Goal: Task Accomplishment & Management: Manage account settings

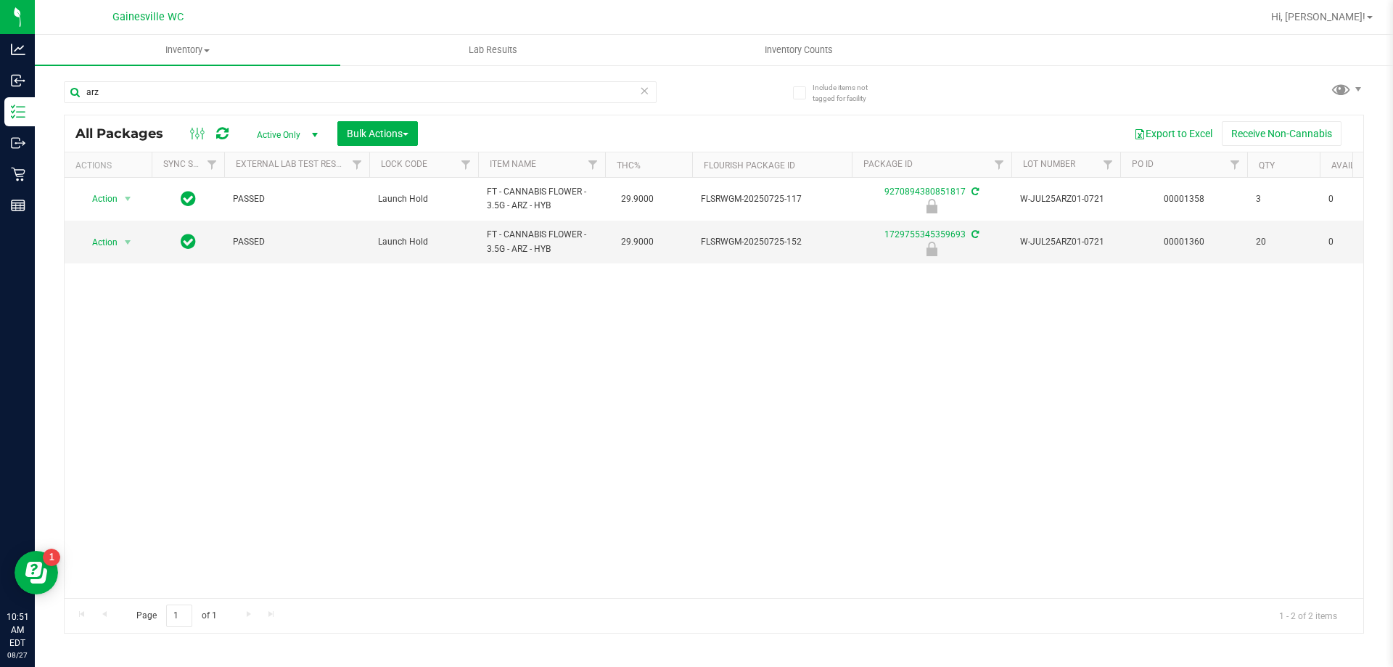
type input "arz"
click at [638, 90] on input "arz" at bounding box center [360, 92] width 593 height 22
click at [647, 90] on icon at bounding box center [644, 89] width 10 height 17
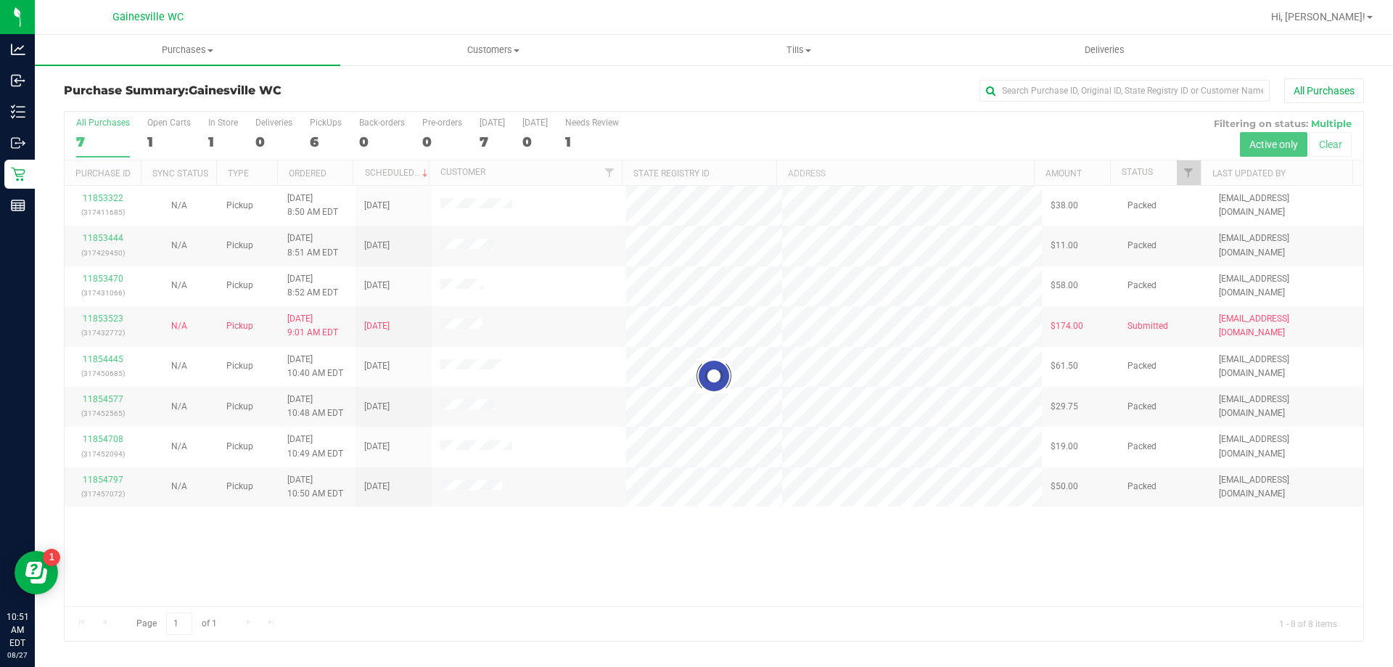
click at [606, 548] on div at bounding box center [714, 376] width 1299 height 529
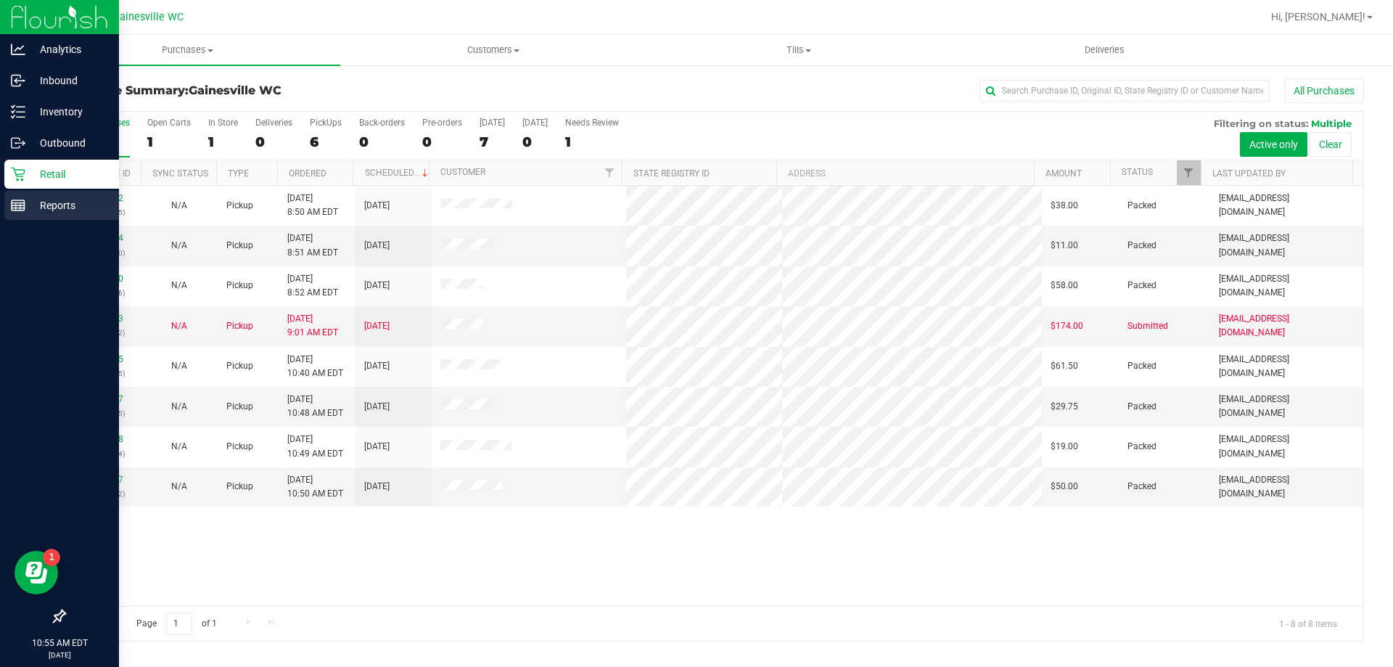
click at [23, 208] on line at bounding box center [18, 208] width 13 height 0
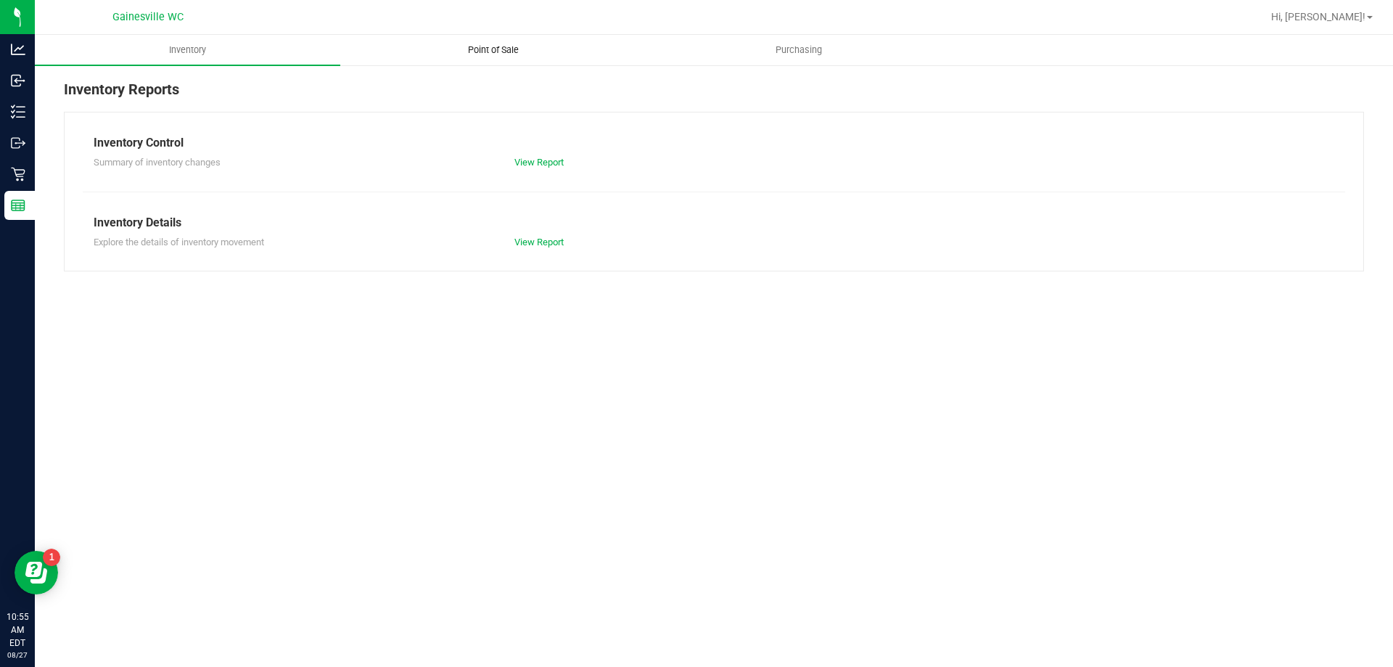
click at [533, 63] on uib-tab-heading "Point of Sale" at bounding box center [493, 50] width 304 height 29
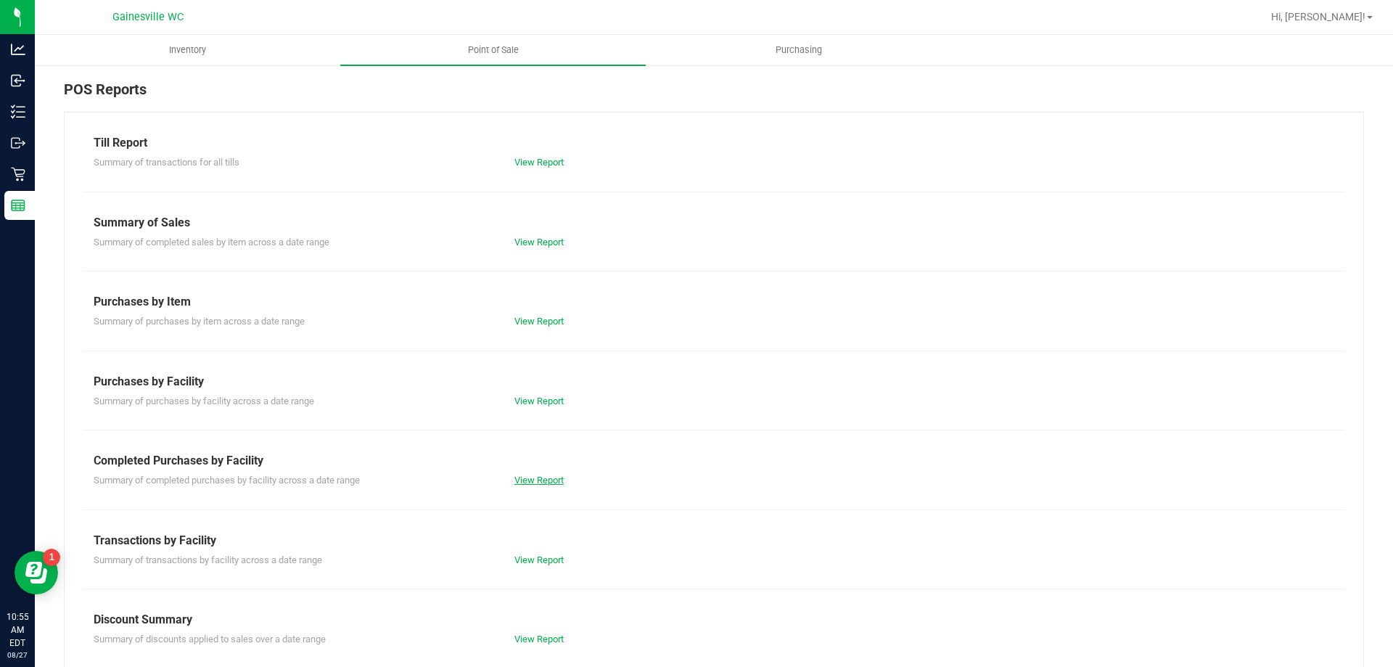
click at [544, 479] on link "View Report" at bounding box center [538, 479] width 49 height 11
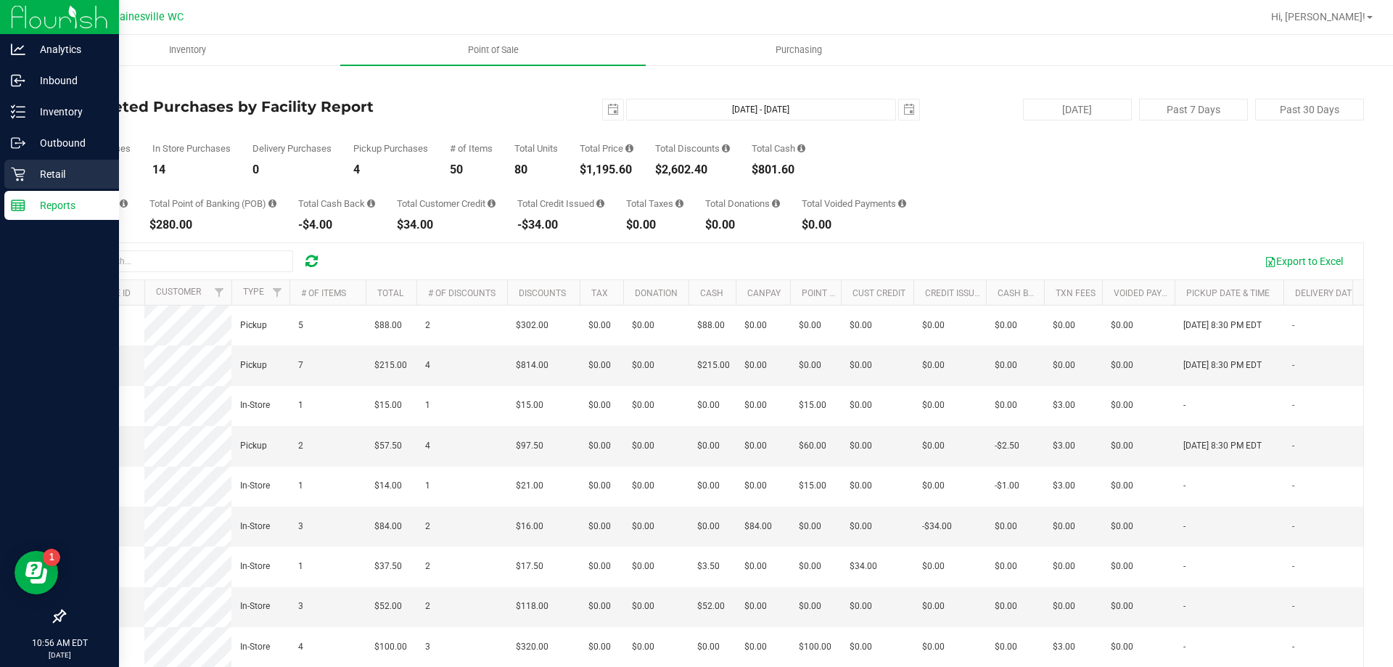
click at [24, 170] on icon at bounding box center [18, 175] width 14 height 14
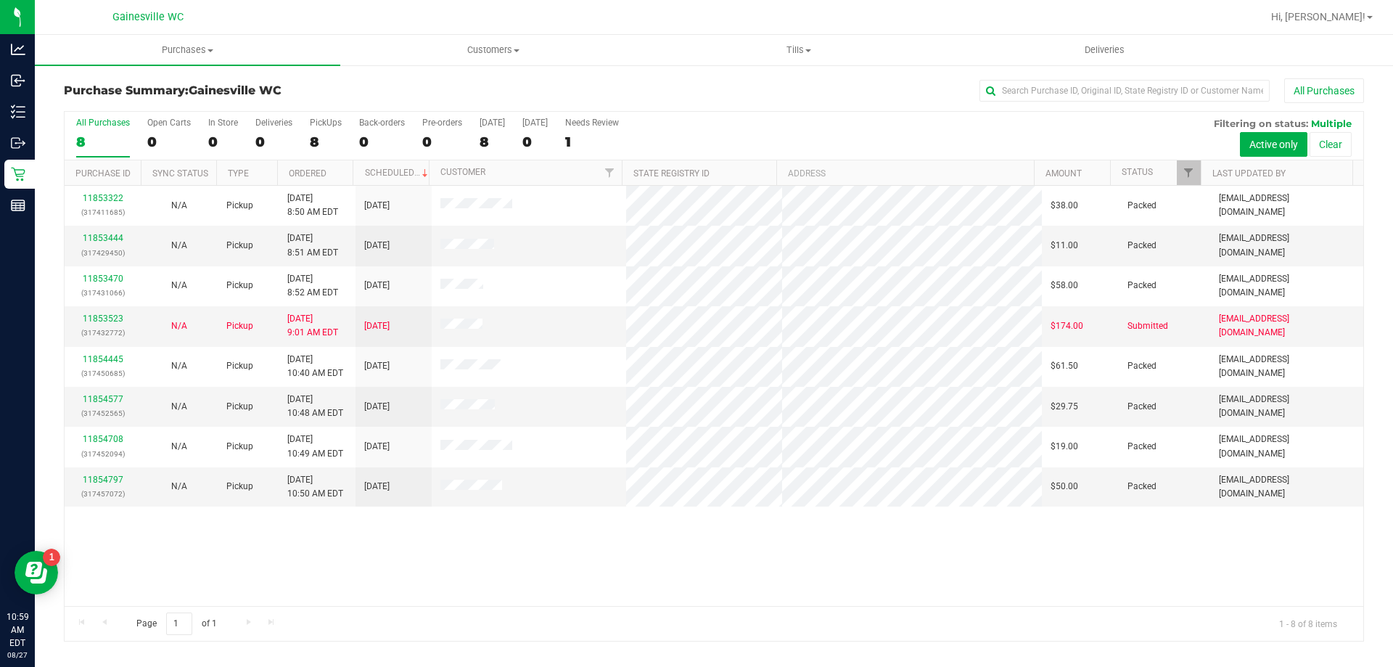
click at [685, 580] on div "11853322 (317411685) N/A Pickup [DATE] 8:50 AM EDT 8/27/2025 $38.00 Packed [EMA…" at bounding box center [714, 396] width 1299 height 420
drag, startPoint x: 378, startPoint y: 435, endPoint x: 384, endPoint y: 233, distance: 201.8
drag, startPoint x: 384, startPoint y: 233, endPoint x: 327, endPoint y: 524, distance: 296.4
click at [327, 524] on div "11853322 (317411685) N/A Pickup [DATE] 8:50 AM EDT 8/27/2025 $38.00 Packed [EMA…" at bounding box center [714, 396] width 1299 height 420
drag, startPoint x: 666, startPoint y: 553, endPoint x: 678, endPoint y: 563, distance: 16.0
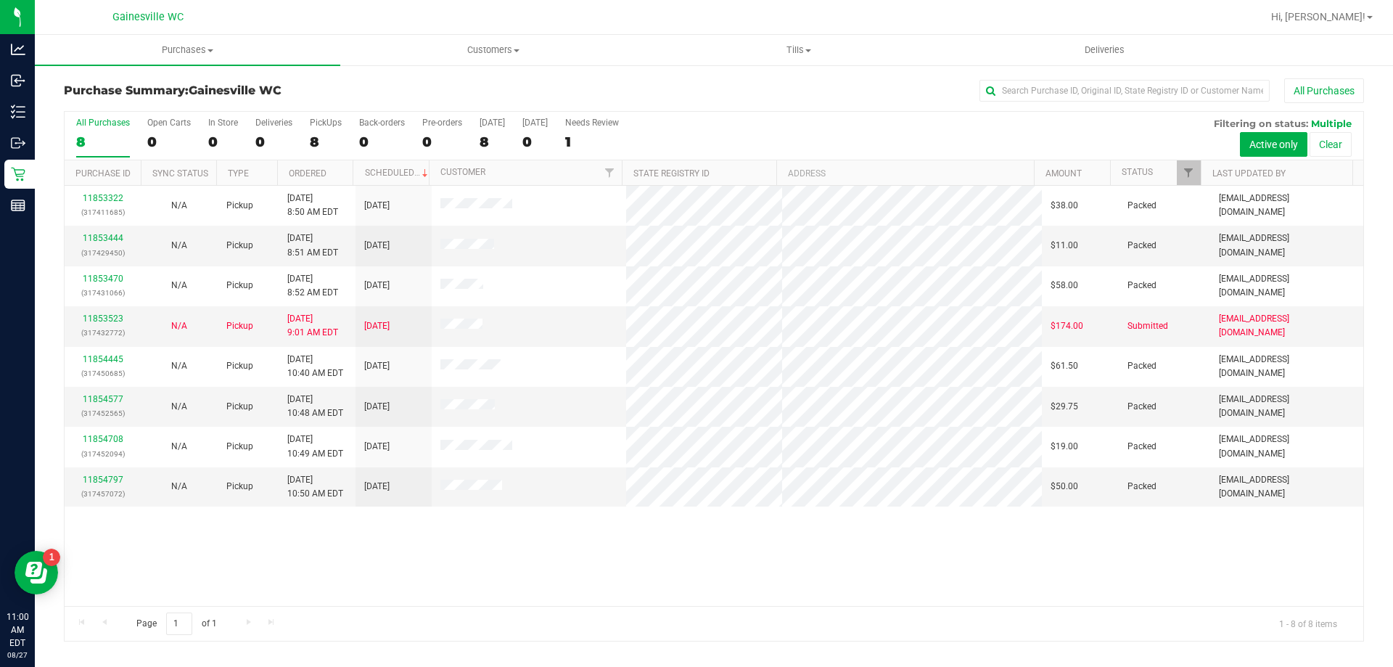
click at [666, 562] on div "11853322 (317411685) N/A Pickup [DATE] 8:50 AM EDT 8/27/2025 $38.00 Packed [EMA…" at bounding box center [714, 396] width 1299 height 420
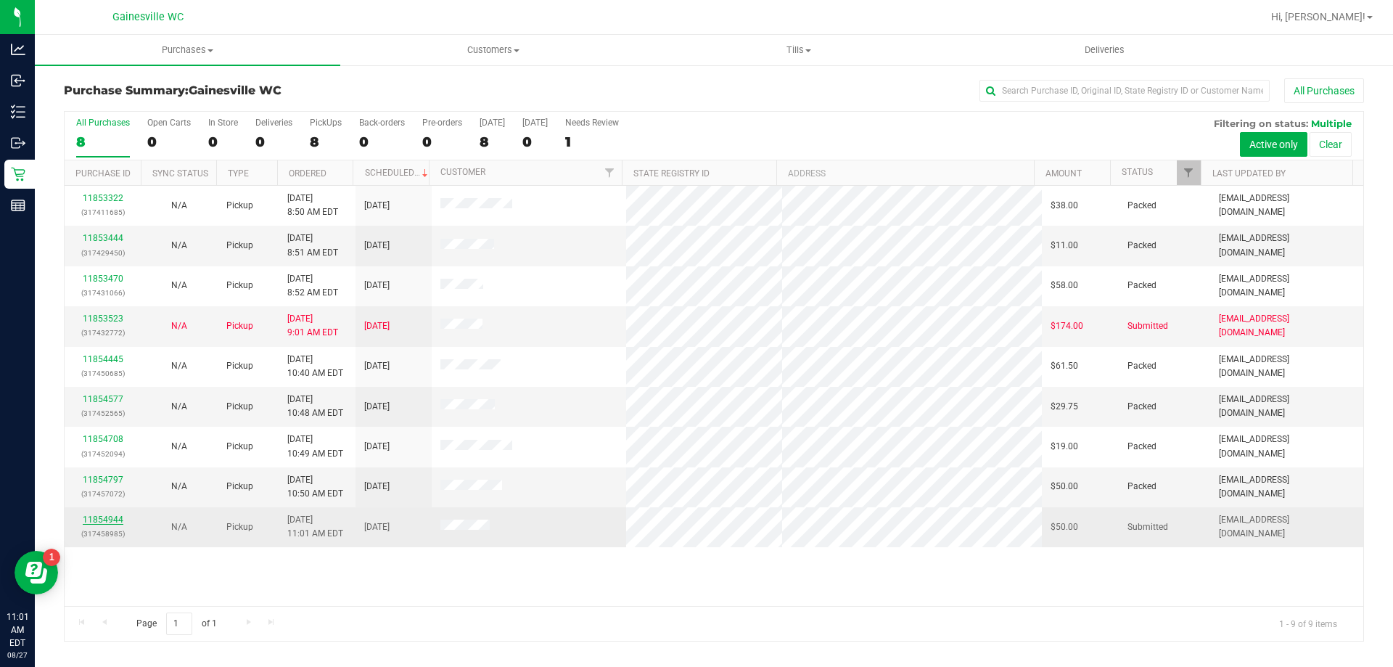
click at [119, 521] on link "11854944" at bounding box center [103, 519] width 41 height 10
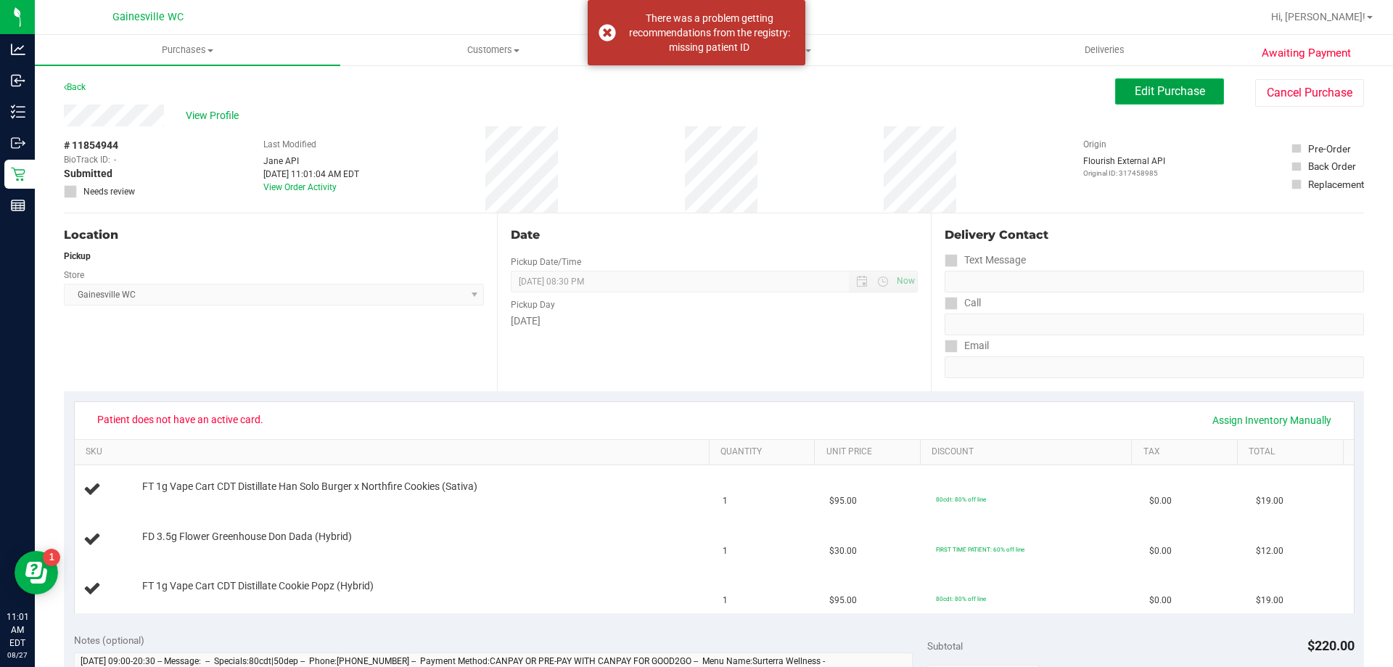
click at [1162, 95] on span "Edit Purchase" at bounding box center [1170, 91] width 70 height 14
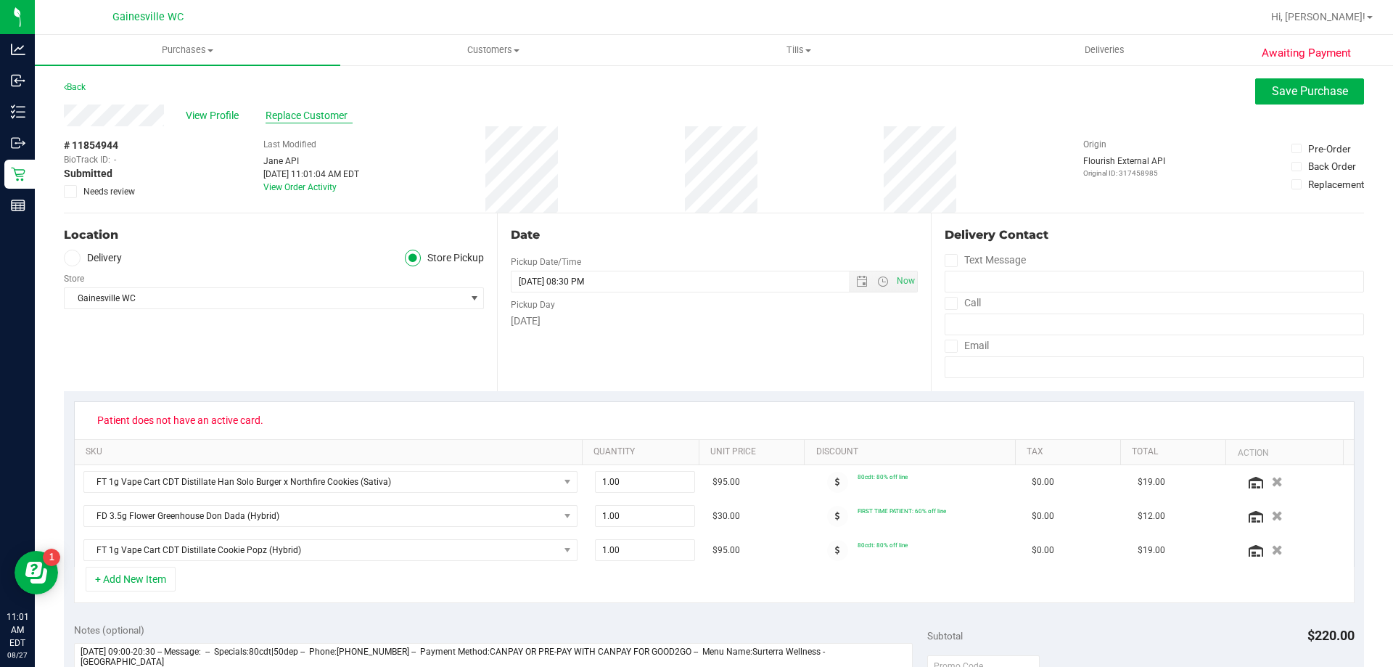
click at [327, 110] on span "Replace Customer" at bounding box center [309, 115] width 87 height 15
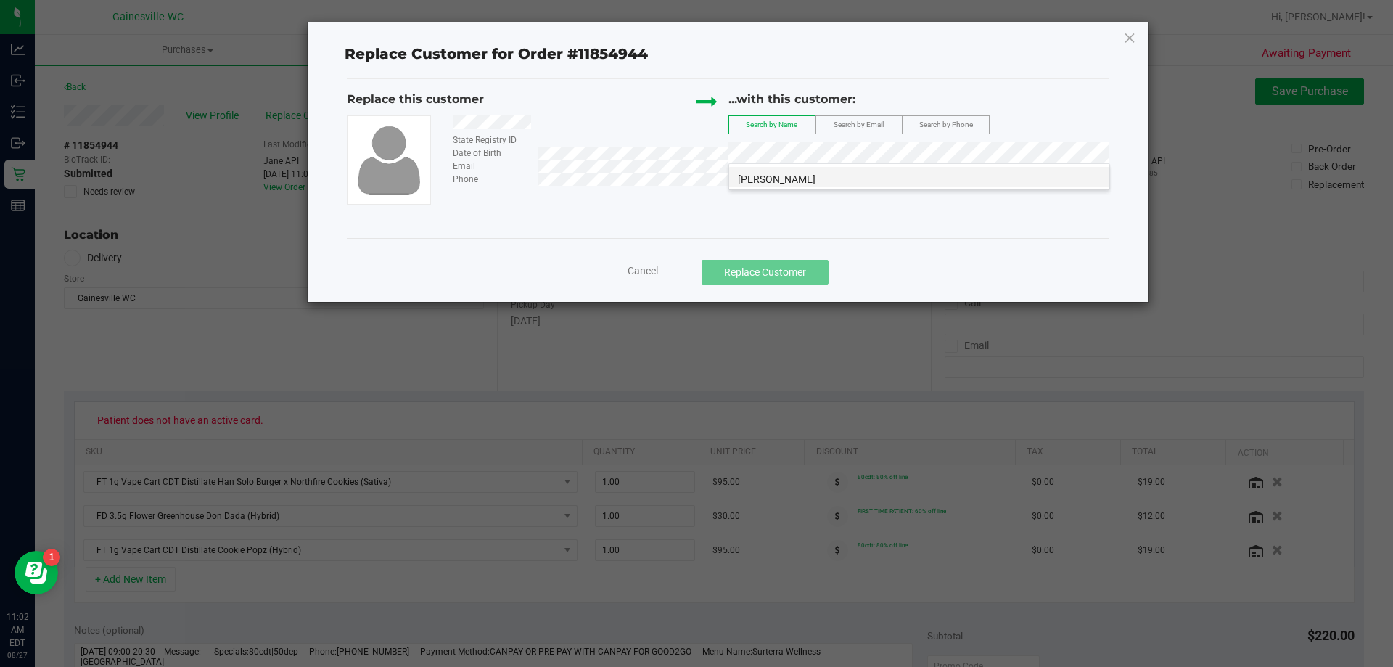
click at [868, 175] on li "[PERSON_NAME]" at bounding box center [919, 177] width 380 height 20
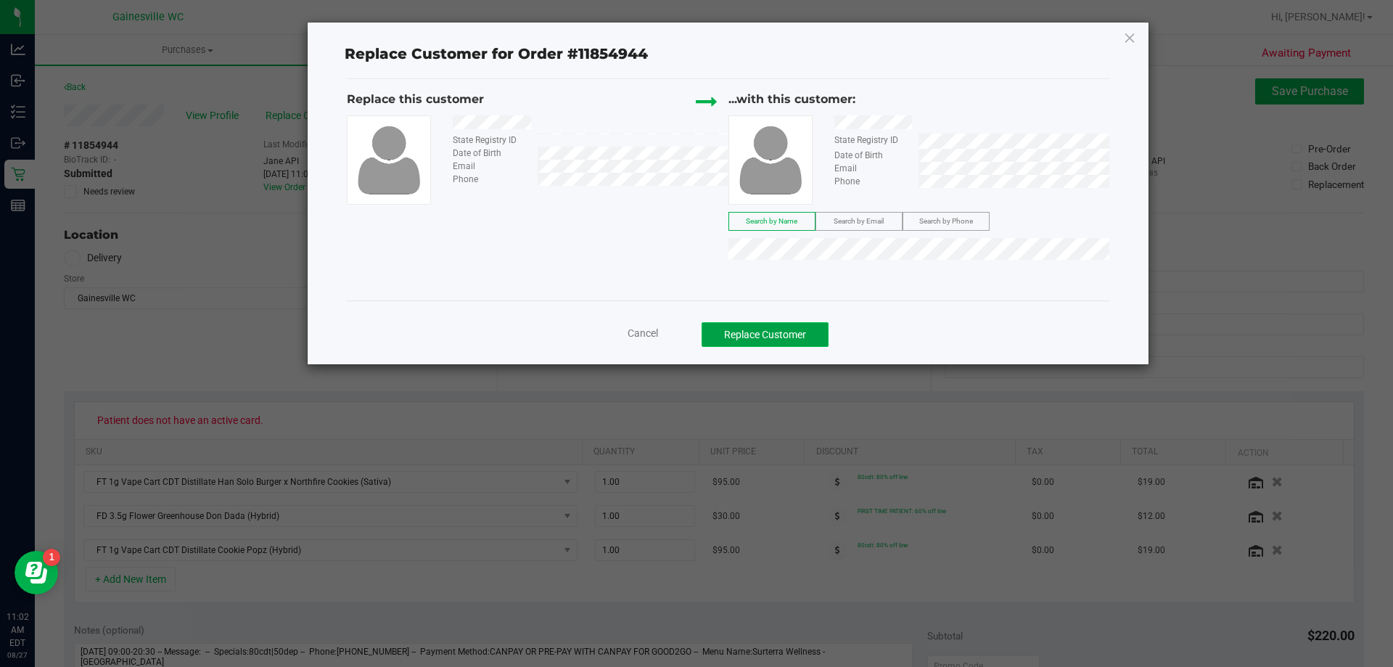
click at [778, 336] on button "Replace Customer" at bounding box center [765, 334] width 127 height 25
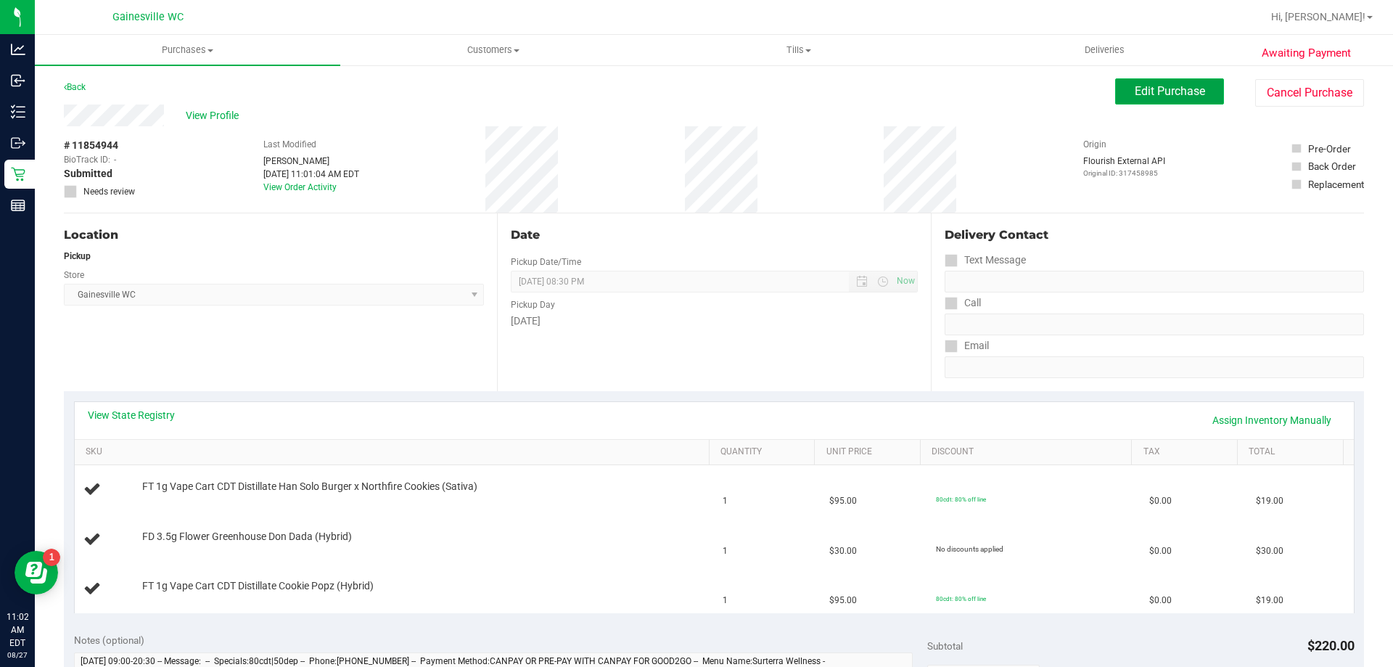
click at [1148, 91] on span "Edit Purchase" at bounding box center [1170, 91] width 70 height 14
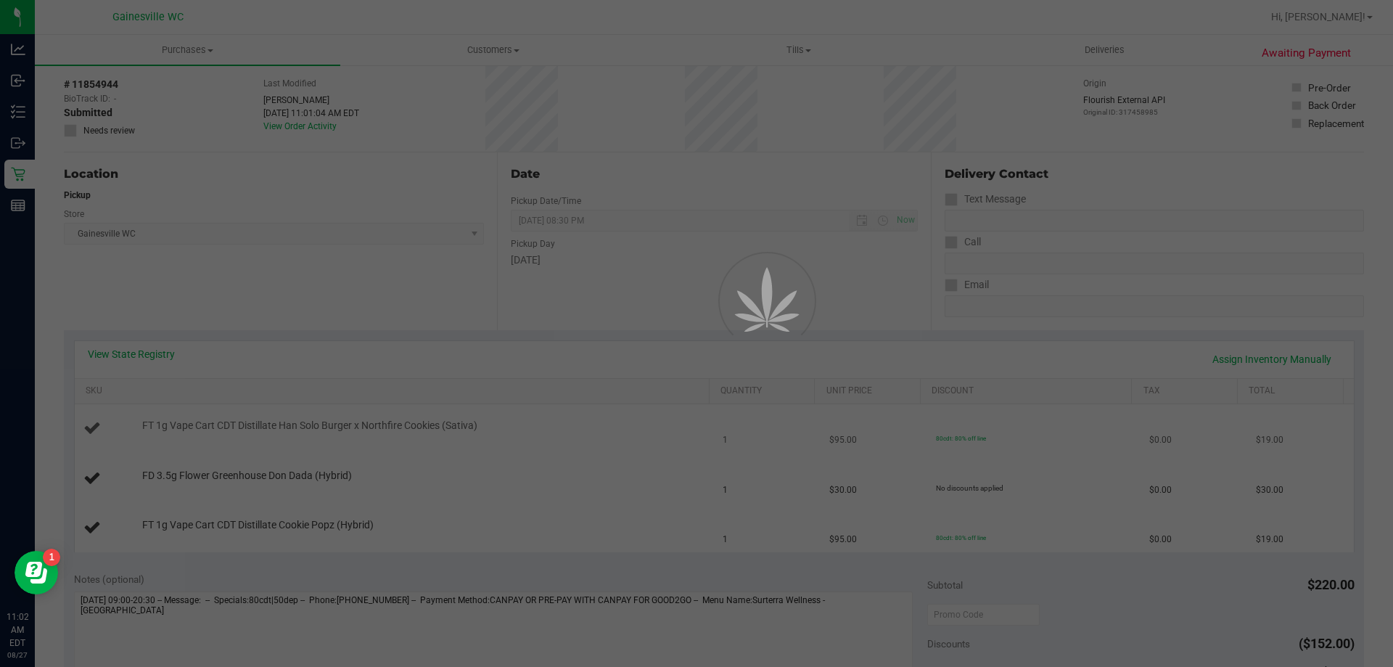
scroll to position [218, 0]
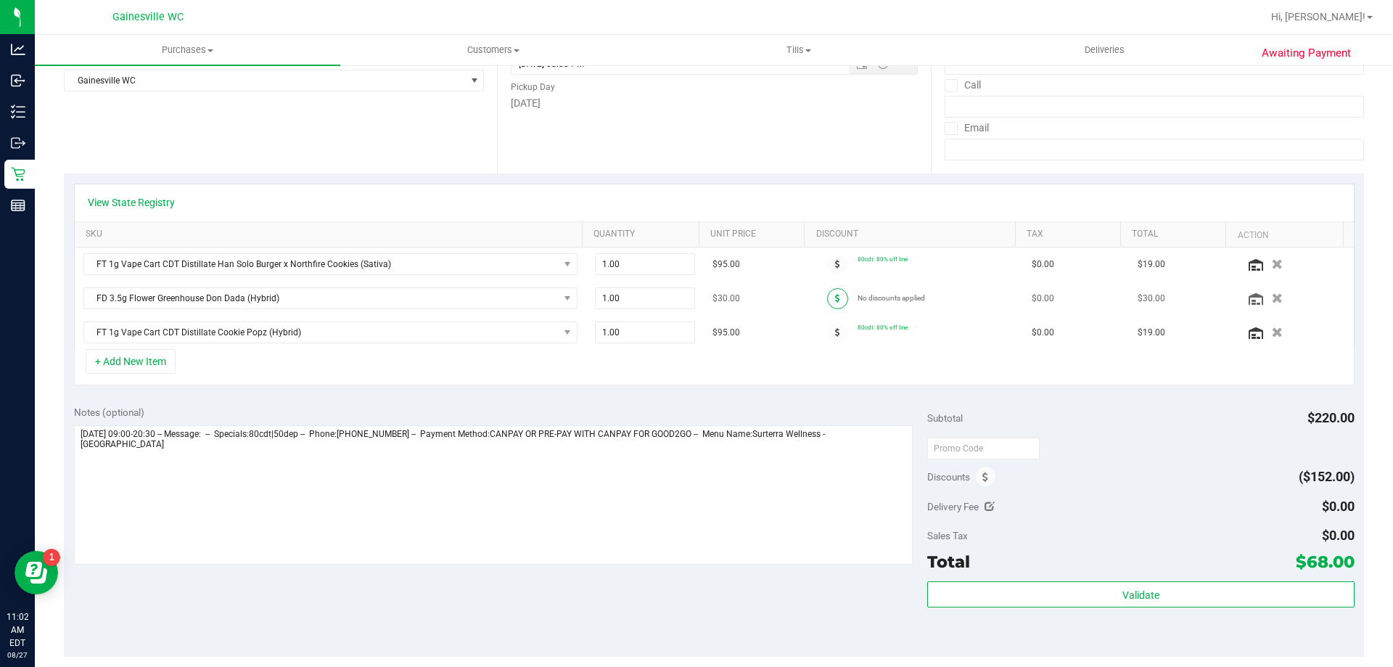
click at [828, 301] on span at bounding box center [837, 298] width 21 height 21
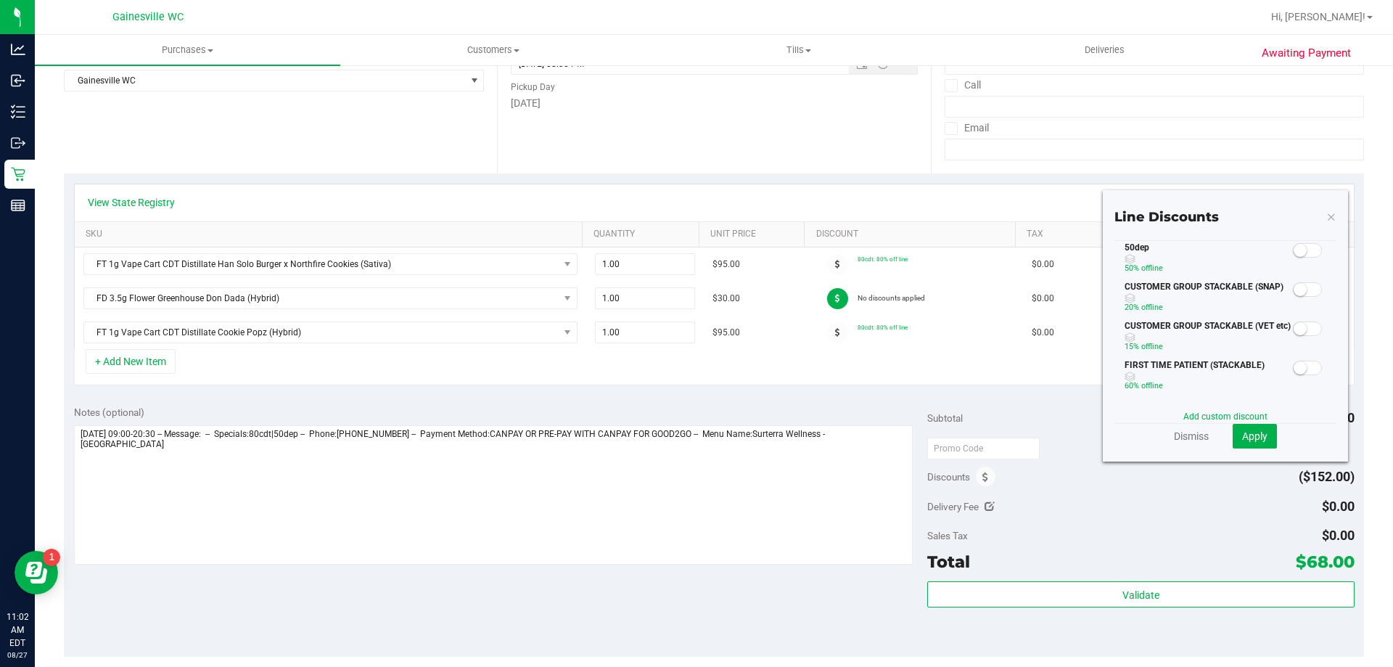
click at [1301, 251] on span at bounding box center [1307, 250] width 29 height 15
click at [1256, 434] on span "Apply" at bounding box center [1254, 436] width 25 height 12
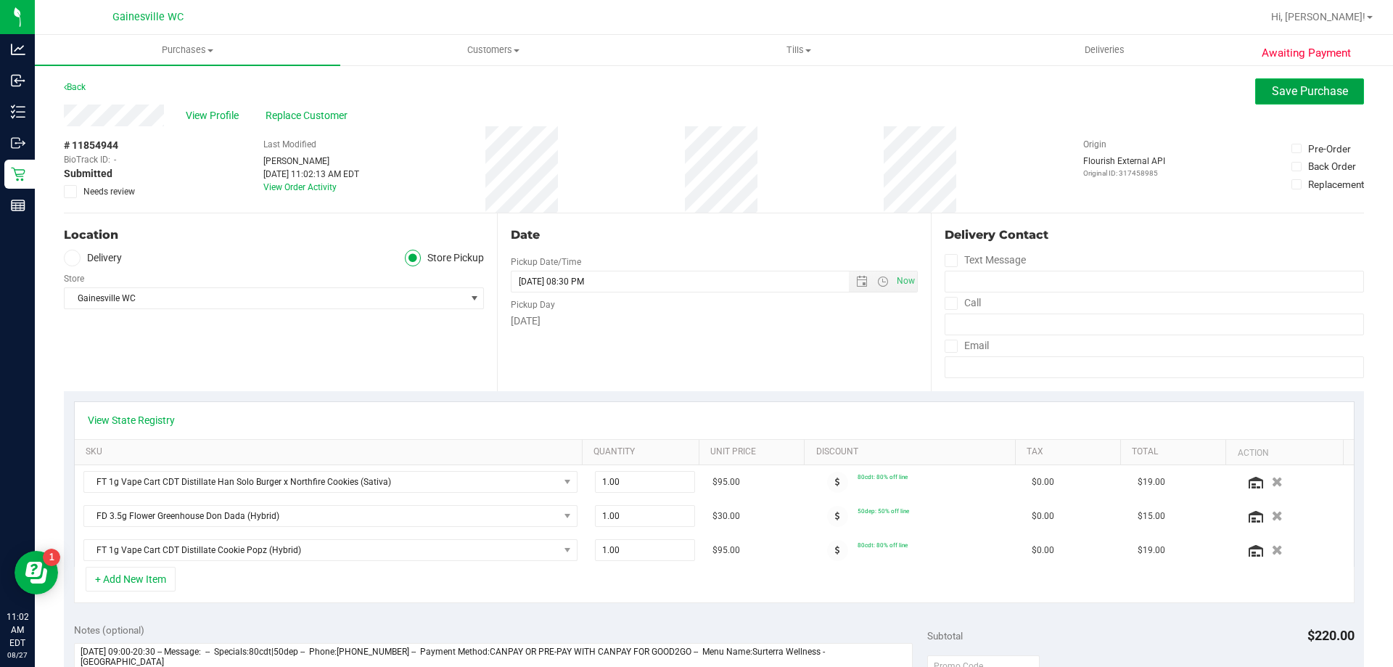
click at [1281, 97] on span "Save Purchase" at bounding box center [1310, 91] width 76 height 14
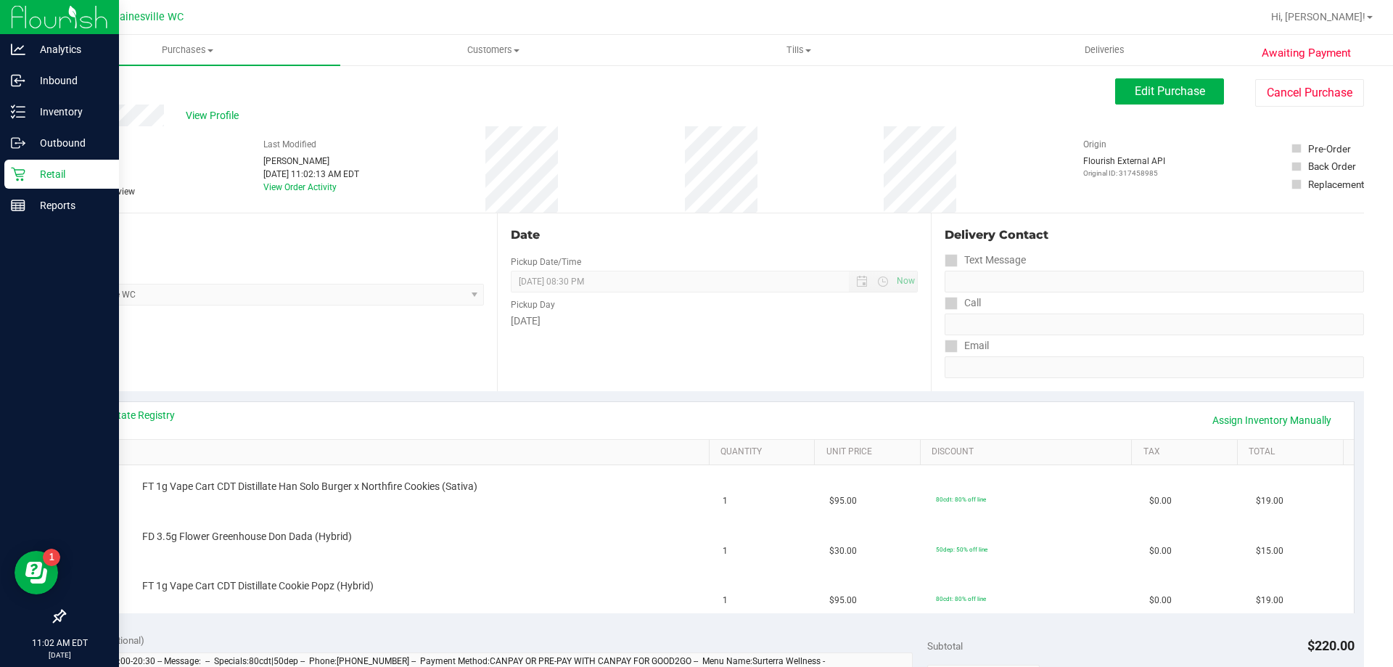
click at [9, 168] on div "Retail" at bounding box center [61, 174] width 115 height 29
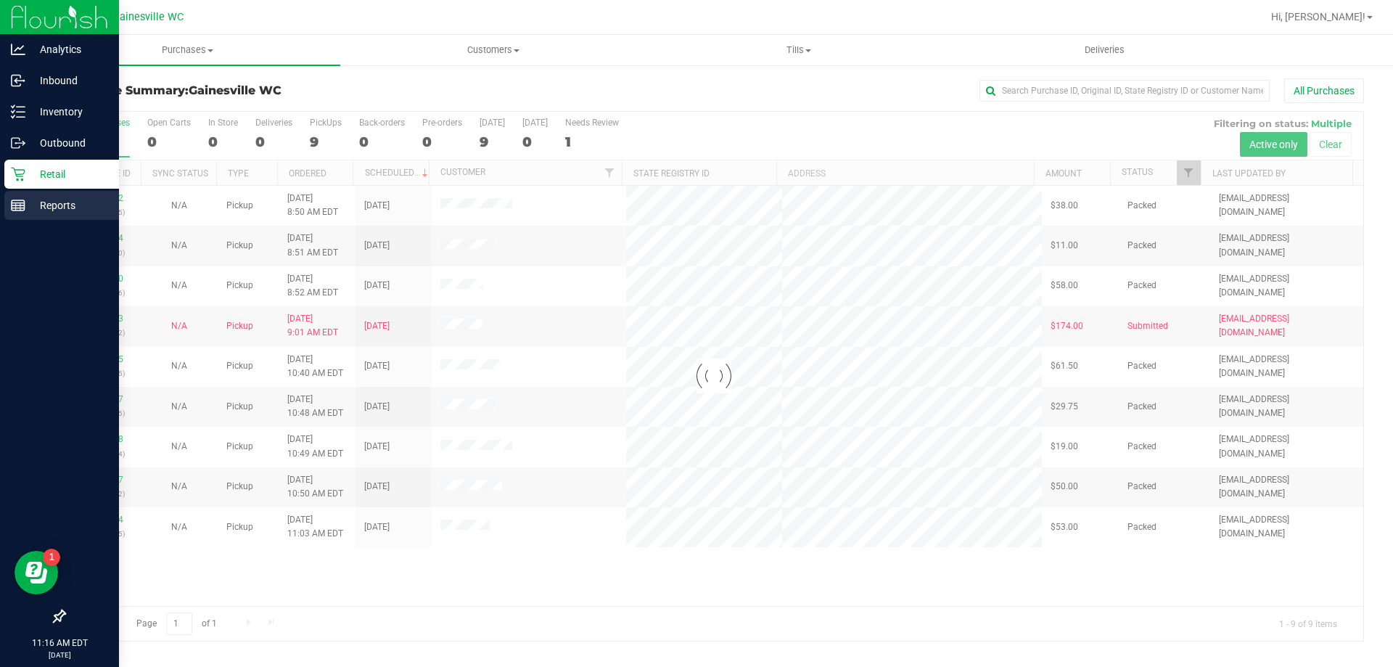
click at [9, 209] on div "Reports" at bounding box center [61, 205] width 115 height 29
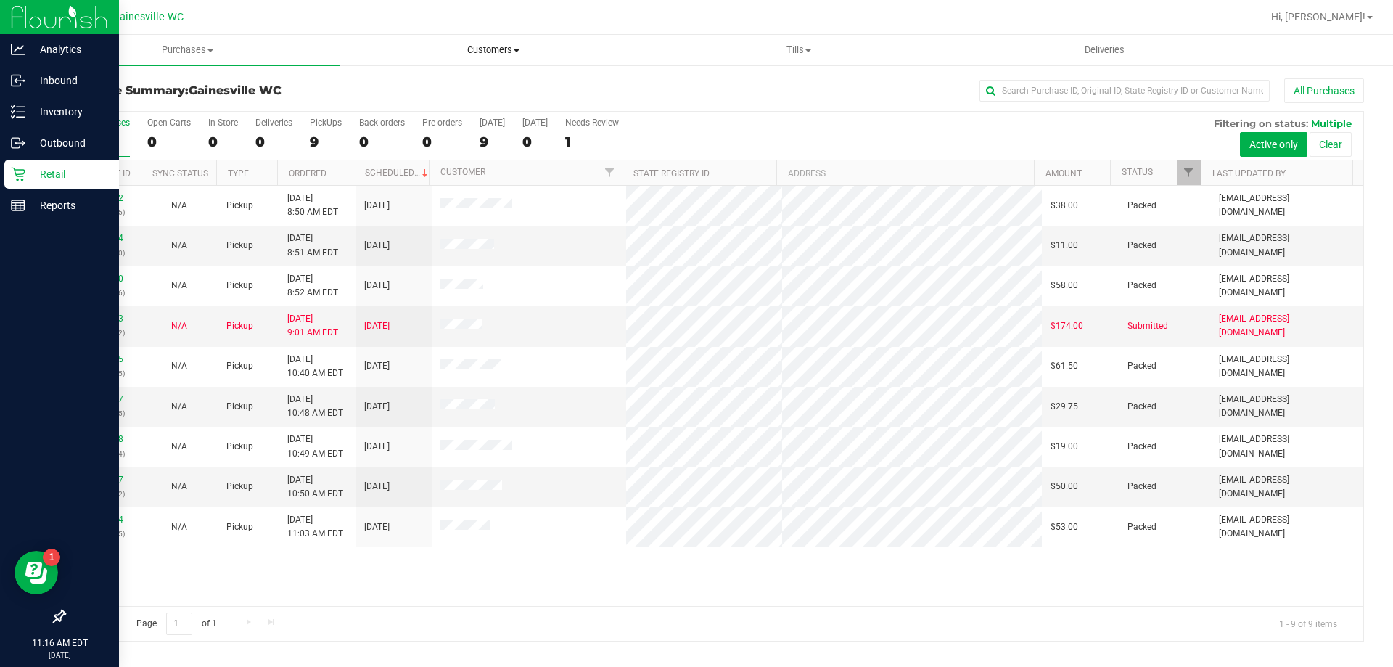
click at [470, 54] on span "Customers" at bounding box center [493, 50] width 304 height 13
click at [711, 84] on div "All Purchases" at bounding box center [930, 90] width 867 height 25
